Goal: Navigation & Orientation: Find specific page/section

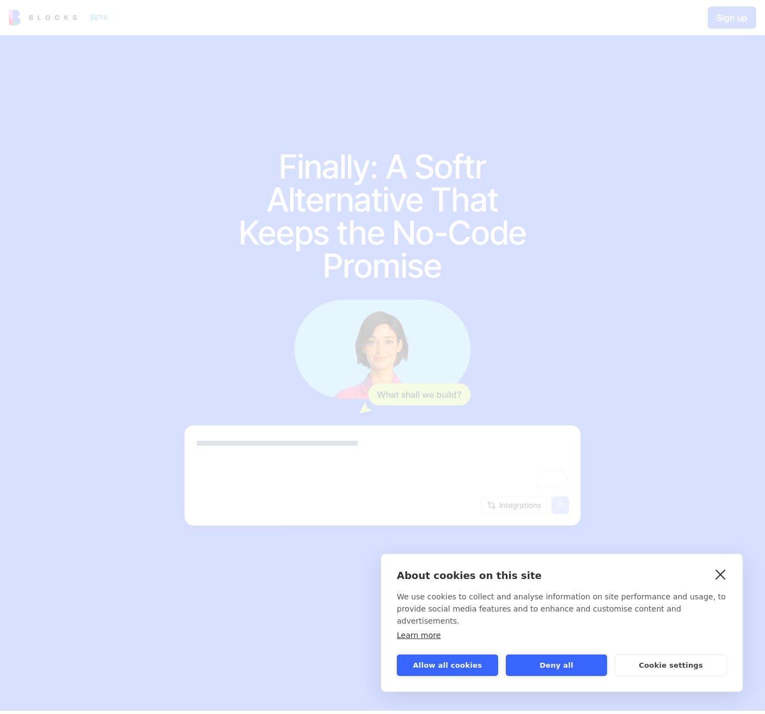
click at [722, 583] on link "close" at bounding box center [721, 574] width 17 height 18
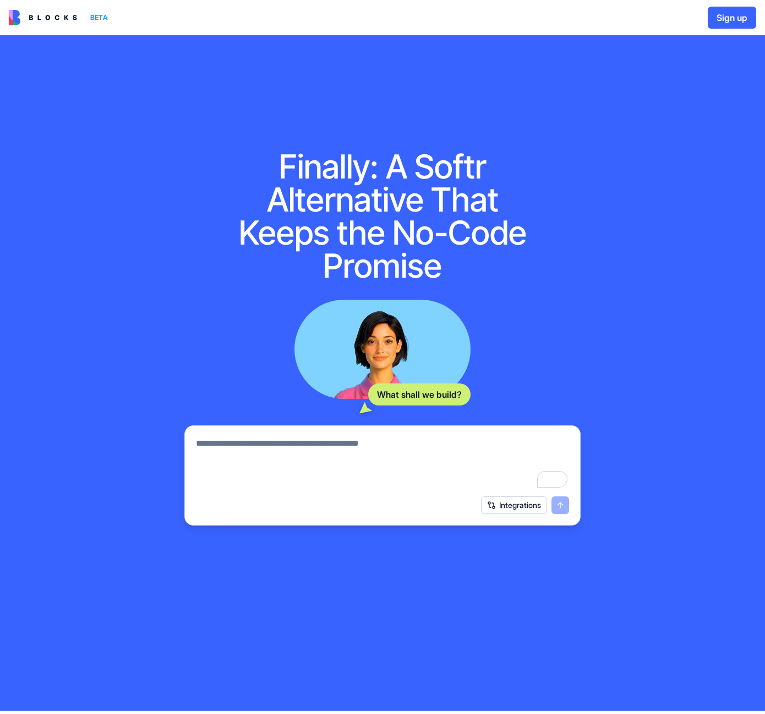
click at [70, 18] on img at bounding box center [43, 17] width 68 height 15
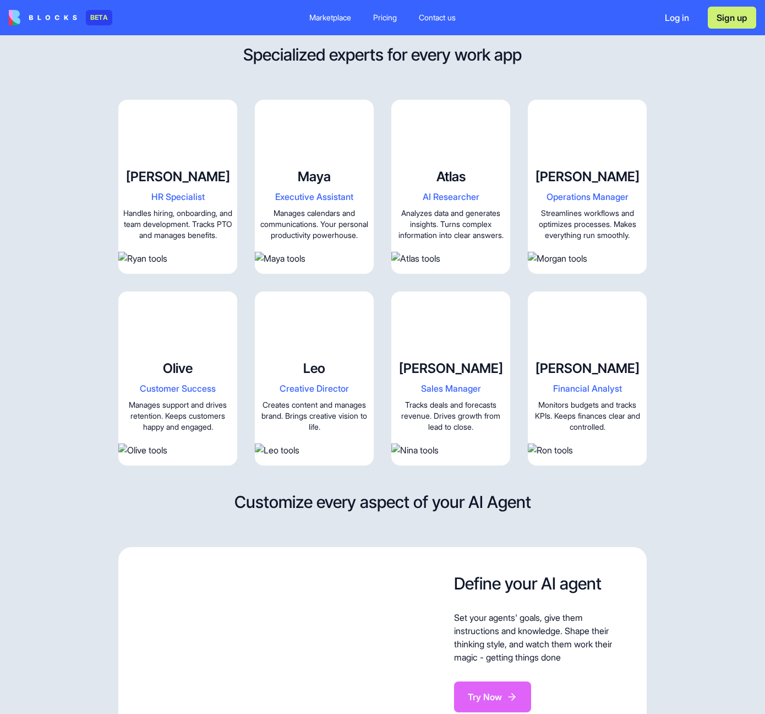
scroll to position [1393, 0]
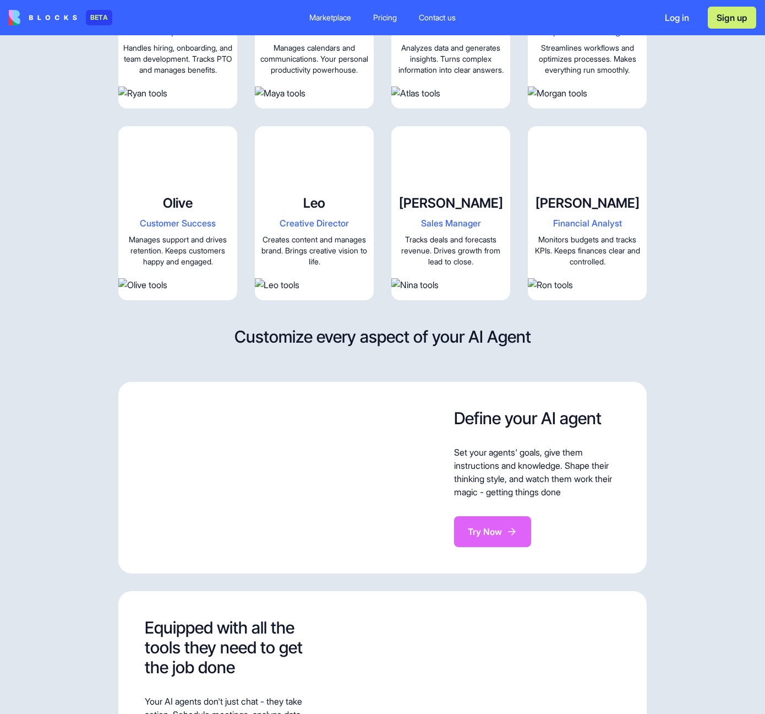
drag, startPoint x: 180, startPoint y: 299, endPoint x: 170, endPoint y: 295, distance: 11.4
click at [180, 186] on video at bounding box center [177, 155] width 119 height 59
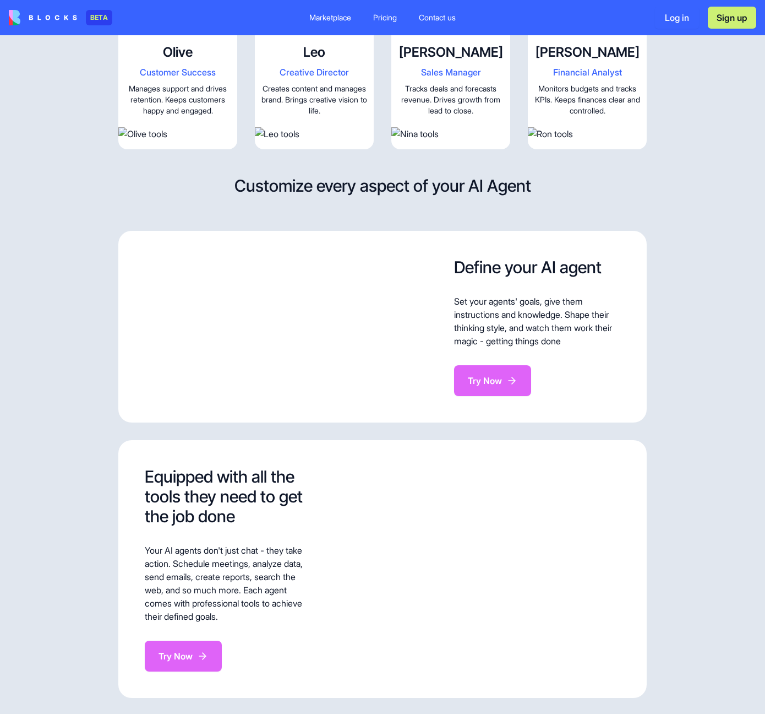
scroll to position [0, 0]
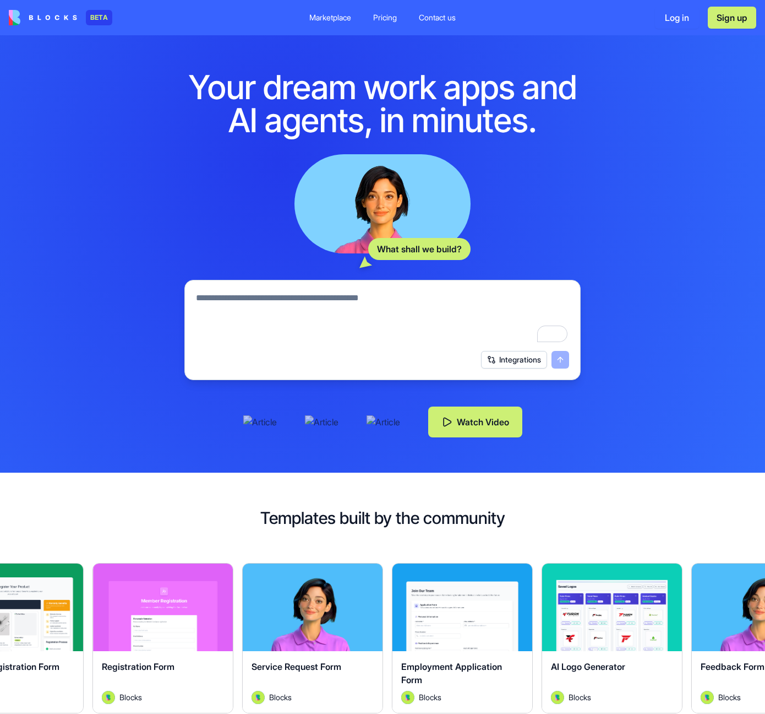
click at [342, 20] on div "Marketplace" at bounding box center [330, 17] width 42 height 11
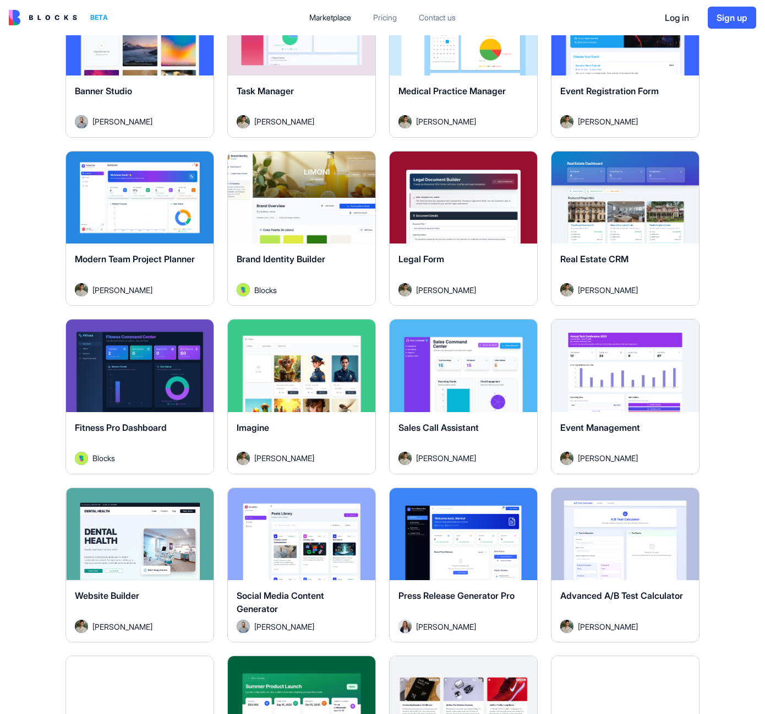
scroll to position [2043, 0]
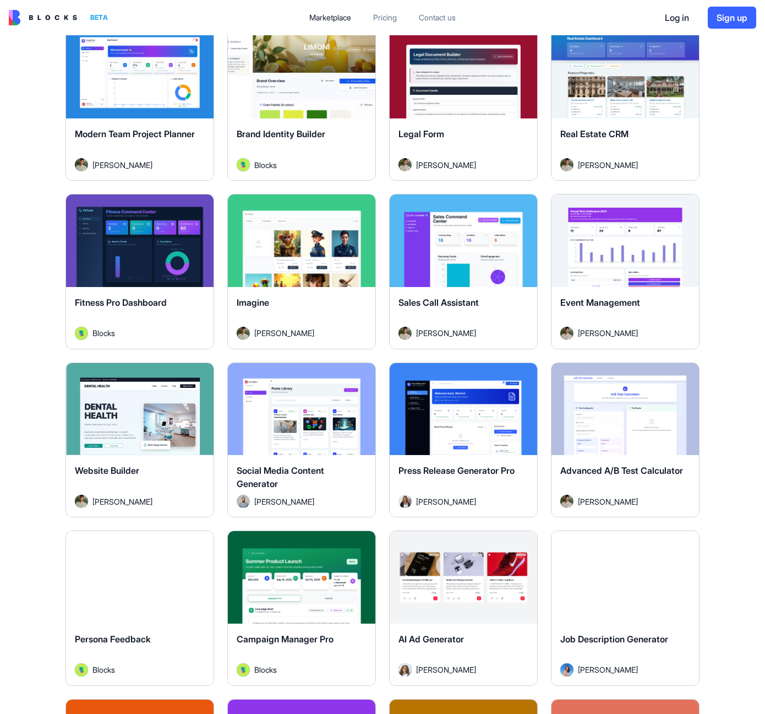
click at [660, 220] on div "Explore" at bounding box center [626, 240] width 148 height 93
